Goal: Task Accomplishment & Management: Use online tool/utility

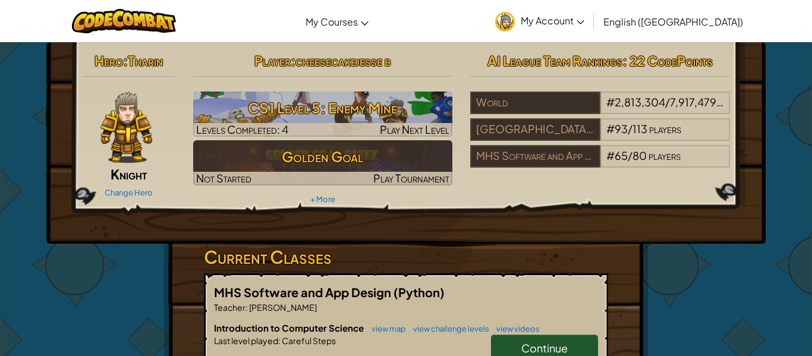
click at [446, 217] on div "Hero : [PERSON_NAME] Change Hero Player : cheesecakejesse b CS1 Level 5: Enemy …" at bounding box center [405, 143] width 719 height 202
click at [581, 341] on link "Continue" at bounding box center [544, 348] width 107 height 27
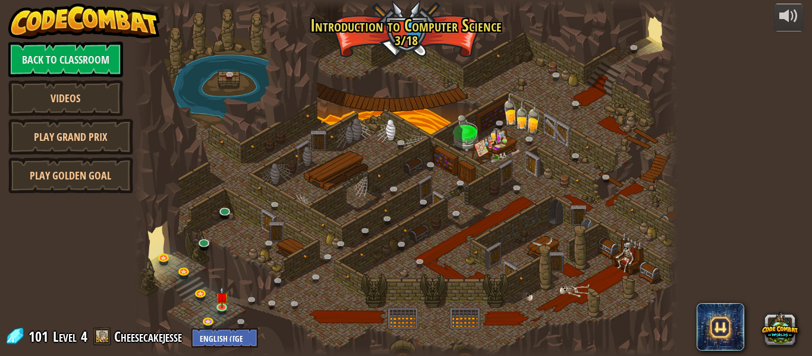
click at [581, 341] on div at bounding box center [406, 178] width 545 height 356
click at [219, 304] on img at bounding box center [222, 292] width 12 height 29
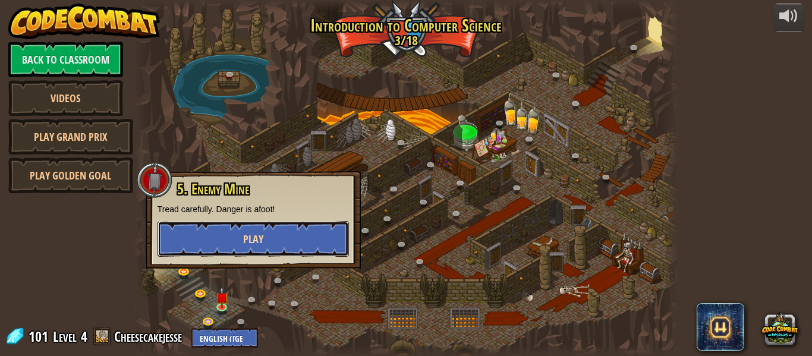
click at [276, 232] on button "Play" at bounding box center [253, 239] width 191 height 36
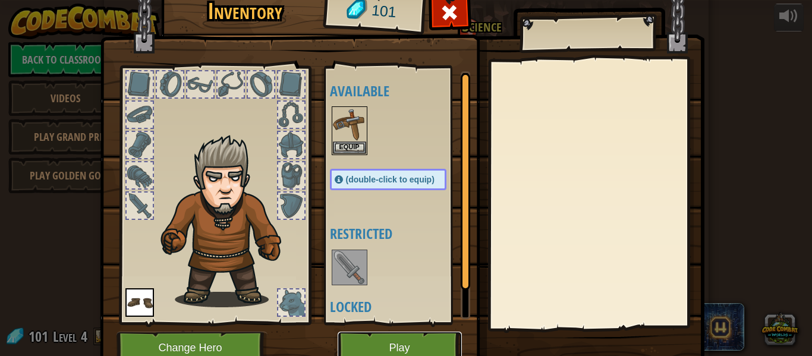
click at [403, 339] on button "Play" at bounding box center [400, 348] width 124 height 33
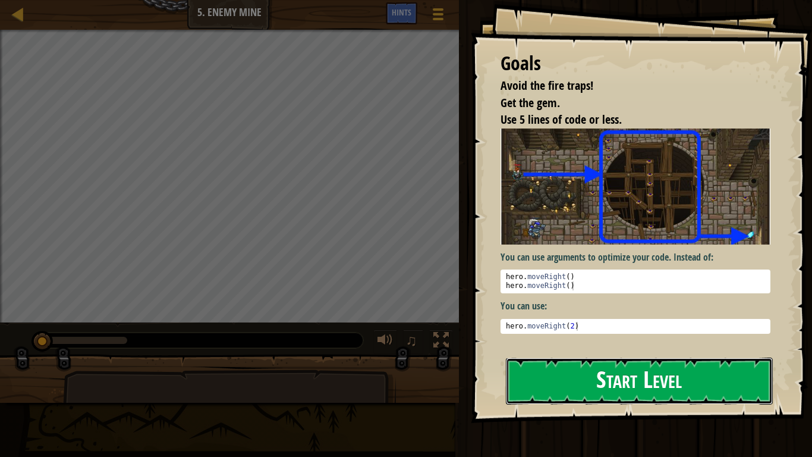
click at [638, 356] on button "Start Level" at bounding box center [639, 380] width 267 height 47
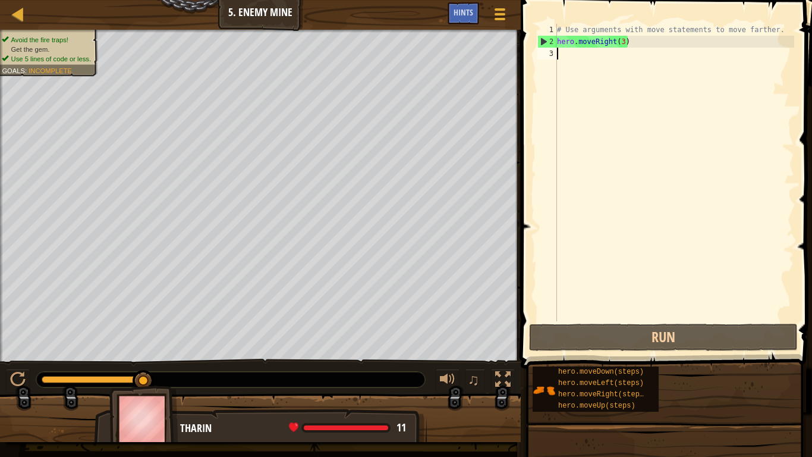
click at [611, 65] on div "# Use arguments with move statements to move farther. hero . moveRight ( 3 )" at bounding box center [675, 184] width 240 height 321
click at [611, 55] on div "# Use arguments with move statements to move farther. hero . moveRight ( 3 )" at bounding box center [675, 184] width 240 height 321
type textarea "h"
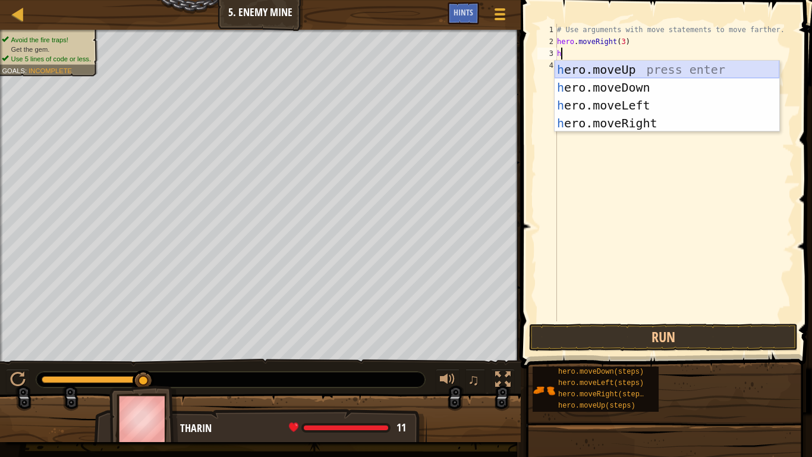
click at [629, 71] on div "h ero.moveUp press enter h ero.moveDown press enter h ero.moveLeft press enter …" at bounding box center [667, 114] width 225 height 107
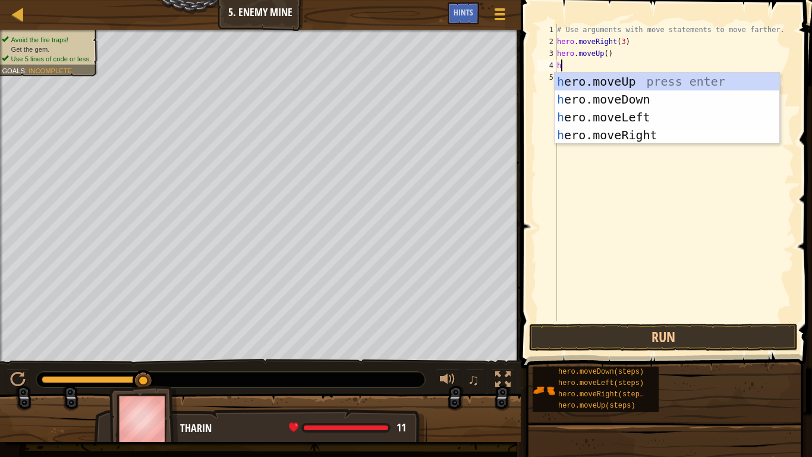
type textarea "he"
click at [630, 131] on div "he ro.moveUp press enter he ro.moveDown press enter he ro.moveLeft press enter …" at bounding box center [667, 126] width 225 height 107
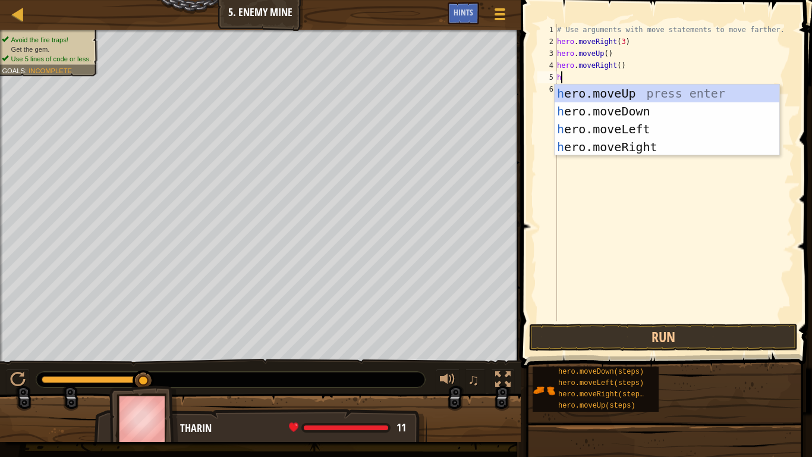
type textarea "her"
click at [657, 112] on div "her o.moveUp press enter her o.moveDown press enter her o.moveLeft press enter …" at bounding box center [667, 137] width 225 height 107
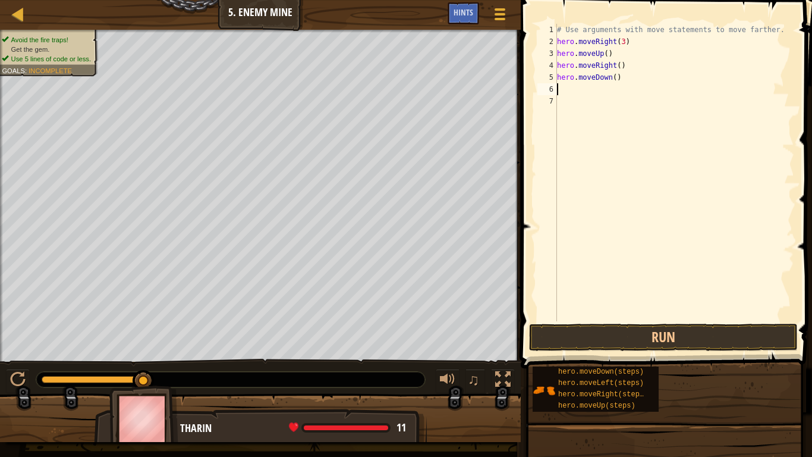
click at [615, 80] on div "# Use arguments with move statements to move farther. hero . moveRight ( 3 ) he…" at bounding box center [675, 184] width 240 height 321
type textarea "hero.moveDown(3)"
click at [629, 94] on div "# Use arguments with move statements to move farther. hero . moveRight ( 3 ) he…" at bounding box center [675, 184] width 240 height 321
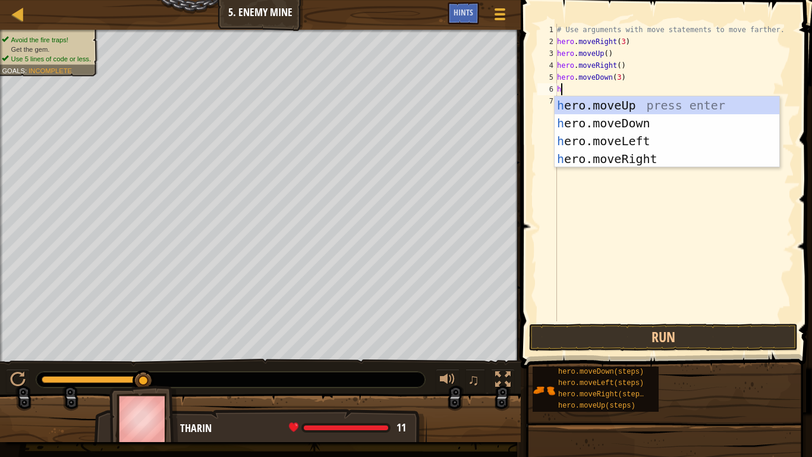
type textarea "he"
click at [663, 155] on div "he ro.moveUp press enter he ro.moveDown press enter he ro.moveLeft press enter …" at bounding box center [667, 149] width 225 height 107
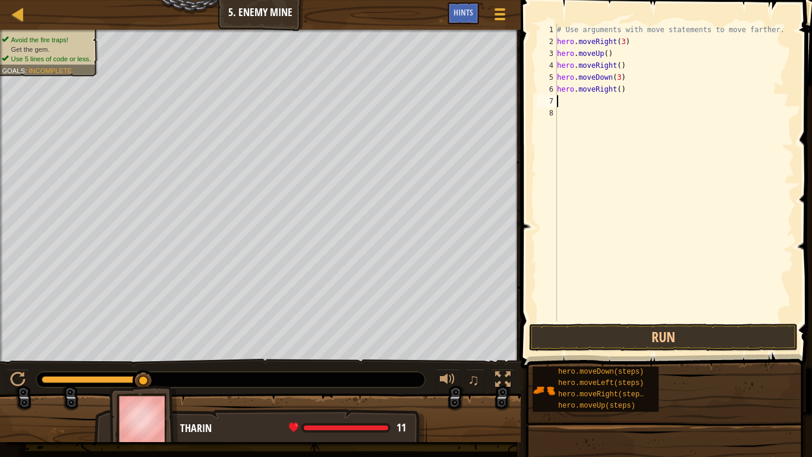
scroll to position [5, 0]
click at [618, 90] on div "# Use arguments with move statements to move farther. hero . moveRight ( 3 ) he…" at bounding box center [675, 184] width 240 height 321
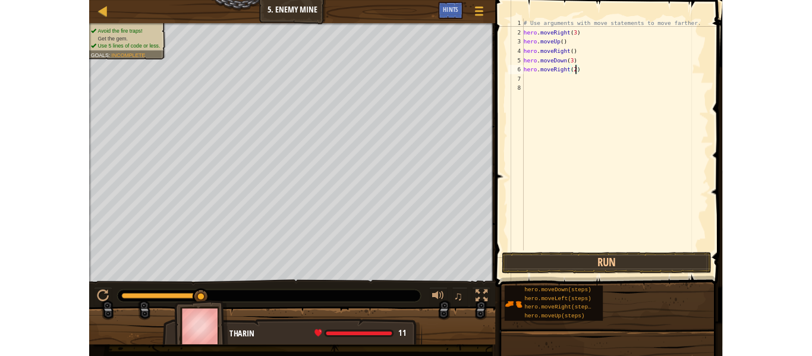
scroll to position [5, 10]
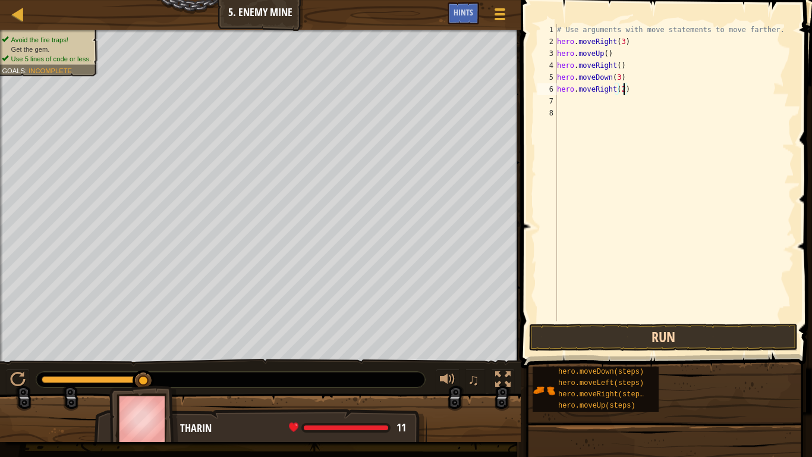
type textarea "hero.moveRight(2)"
click at [669, 342] on button "Run" at bounding box center [663, 336] width 269 height 27
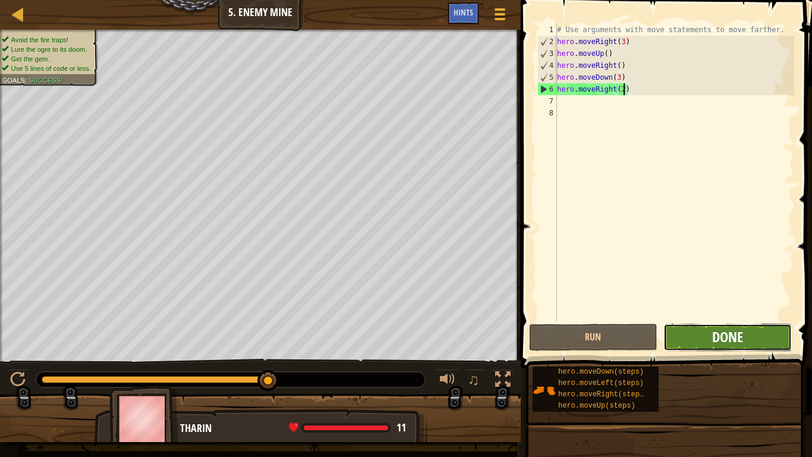
click at [734, 340] on span "Done" at bounding box center [727, 336] width 31 height 19
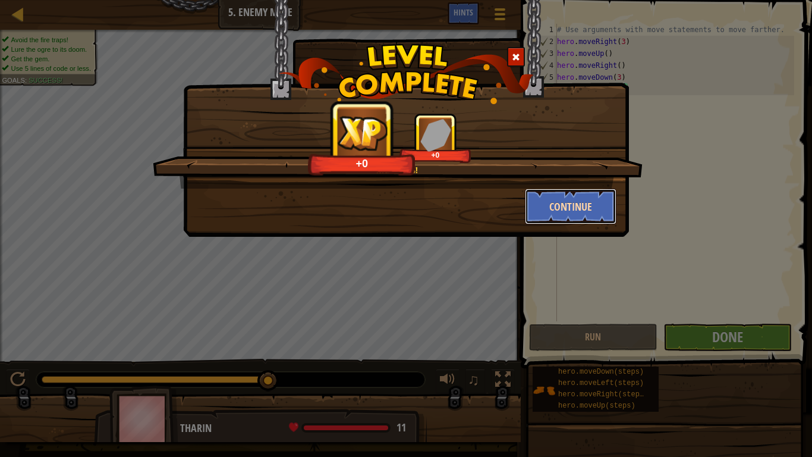
click at [583, 203] on button "Continue" at bounding box center [571, 206] width 92 height 36
